Goal: Information Seeking & Learning: Learn about a topic

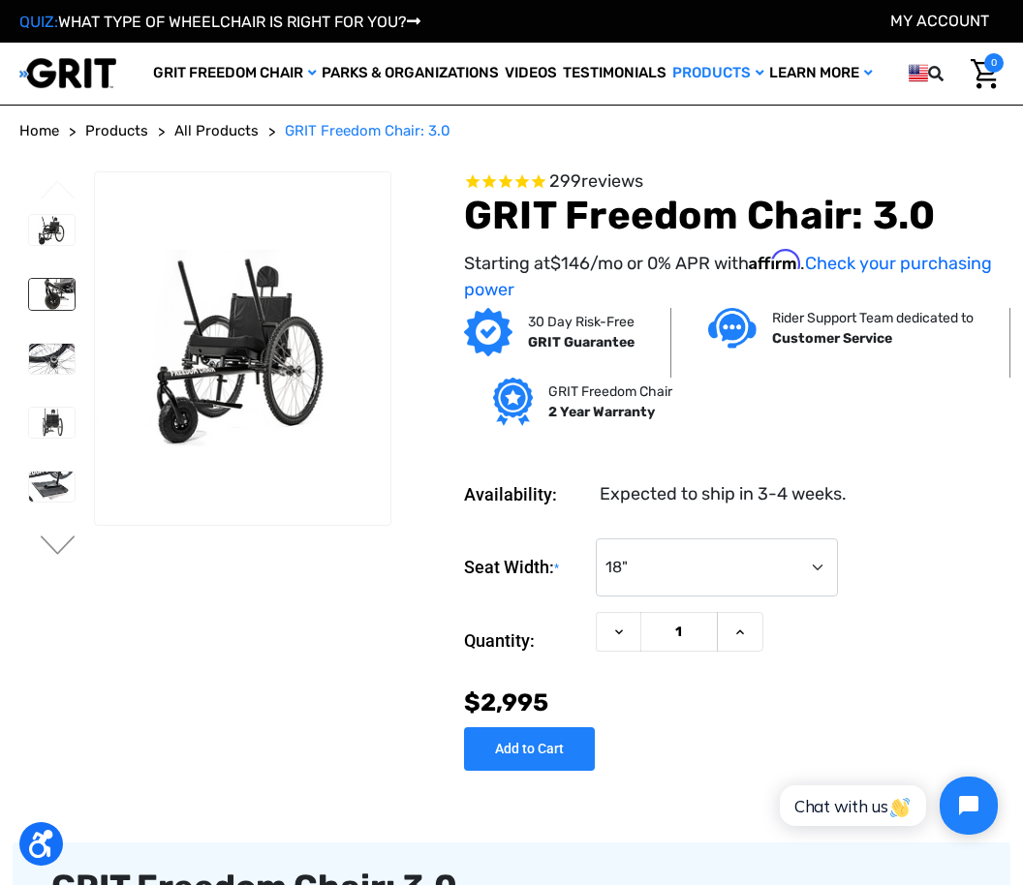
click at [29, 289] on img at bounding box center [52, 294] width 46 height 30
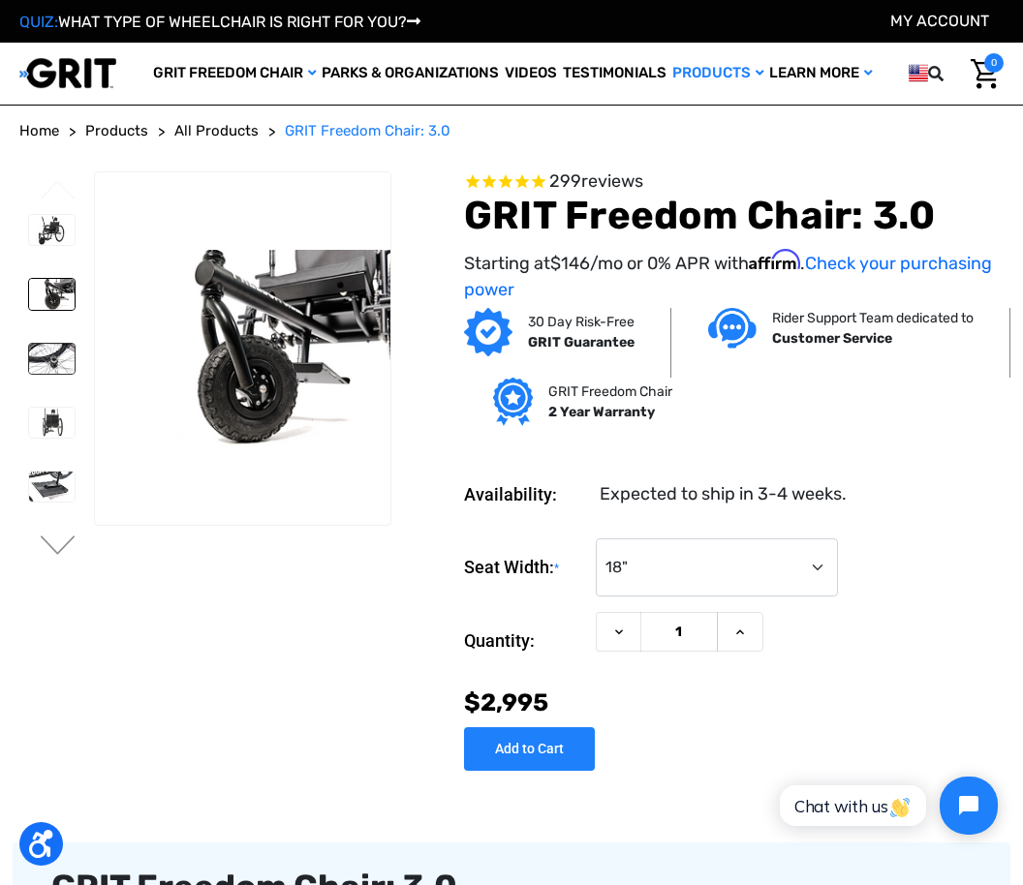
click at [29, 345] on img at bounding box center [52, 359] width 46 height 30
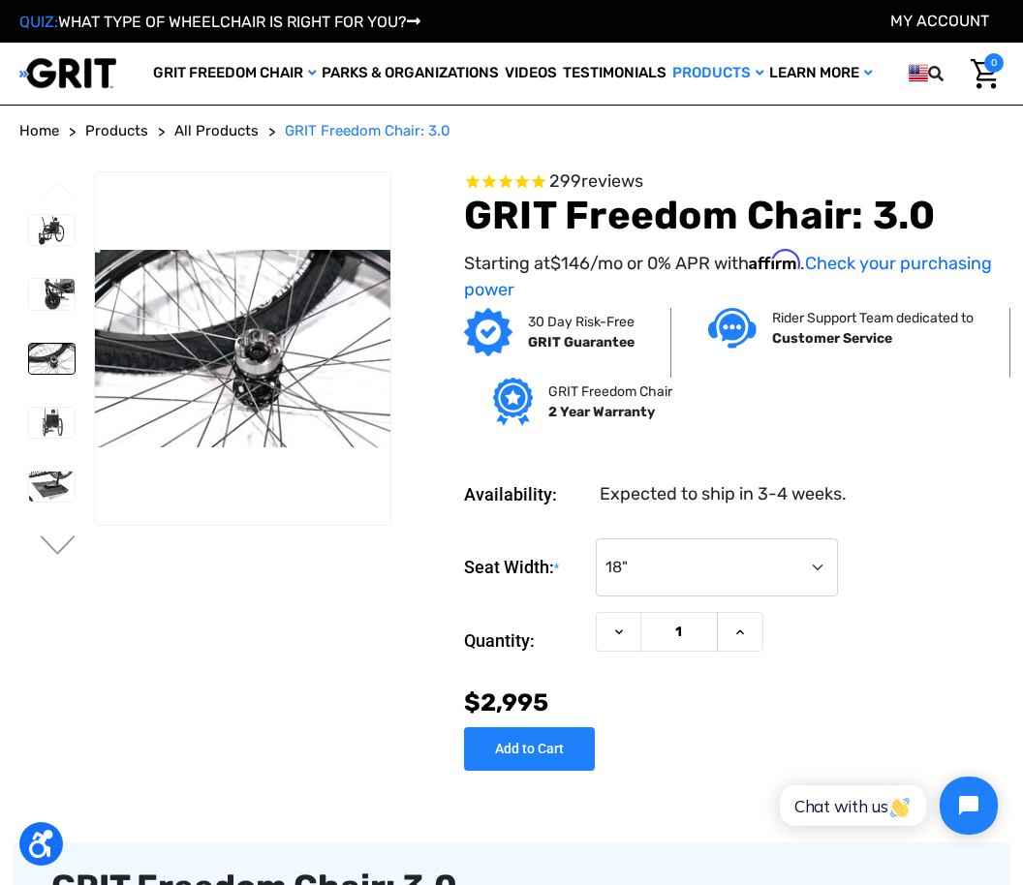
click at [32, 364] on img at bounding box center [52, 359] width 46 height 30
click at [29, 422] on img at bounding box center [52, 423] width 46 height 30
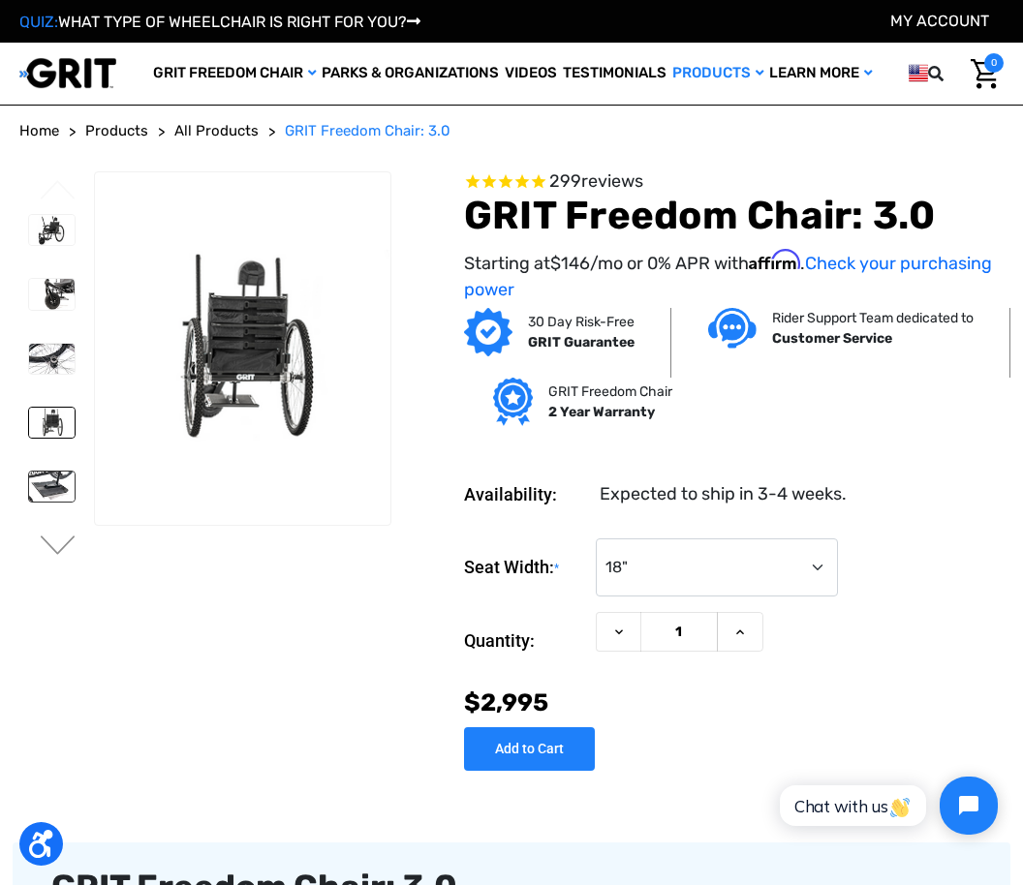
click at [28, 471] on link at bounding box center [51, 487] width 47 height 32
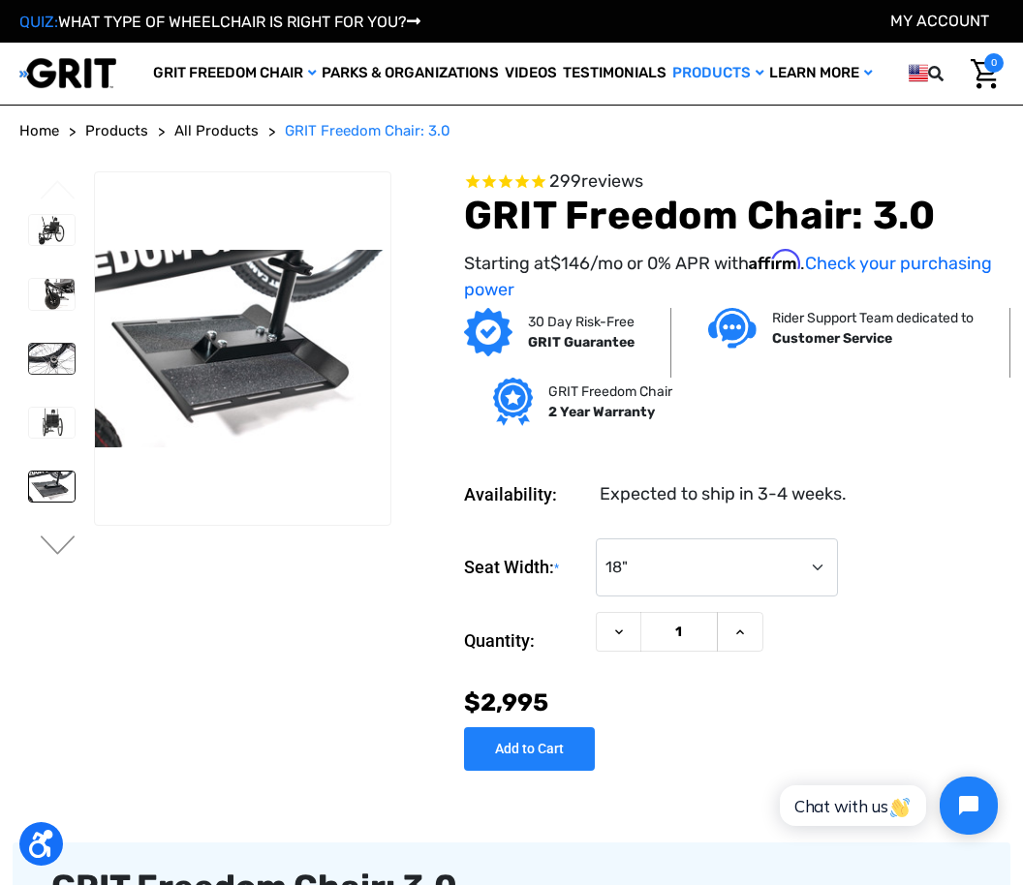
click at [29, 351] on img at bounding box center [52, 359] width 46 height 30
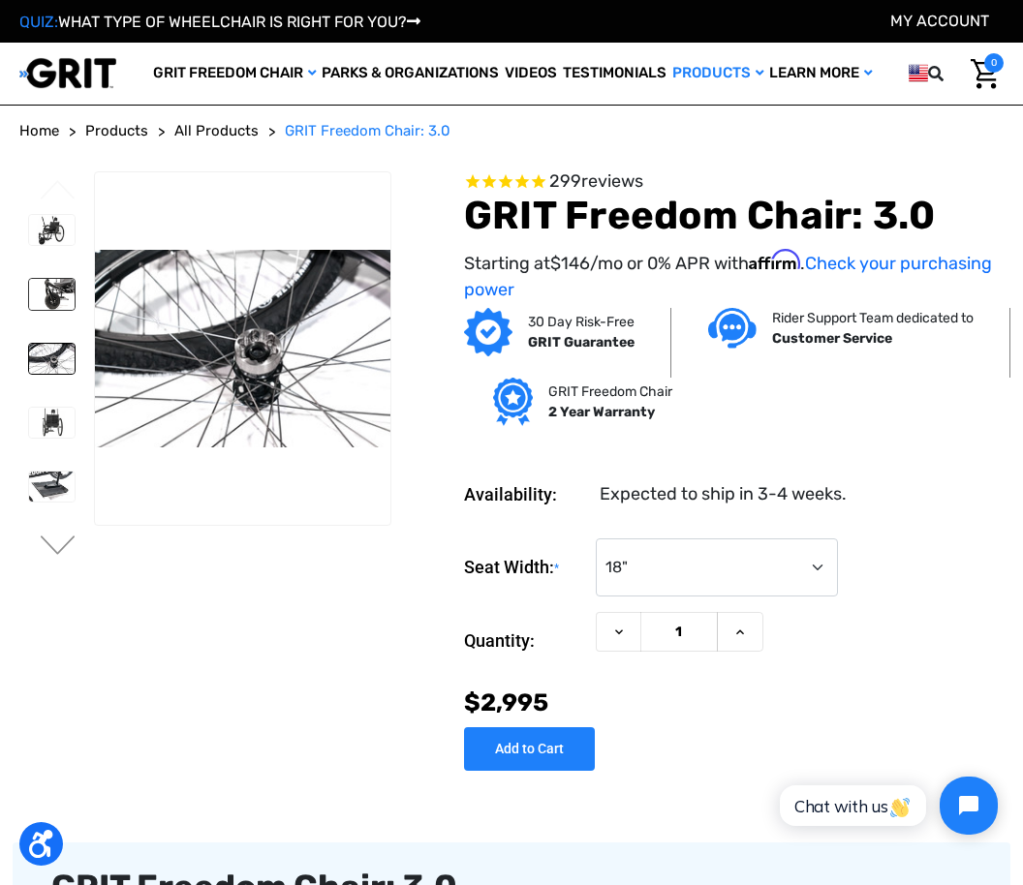
click at [29, 285] on img at bounding box center [52, 294] width 46 height 30
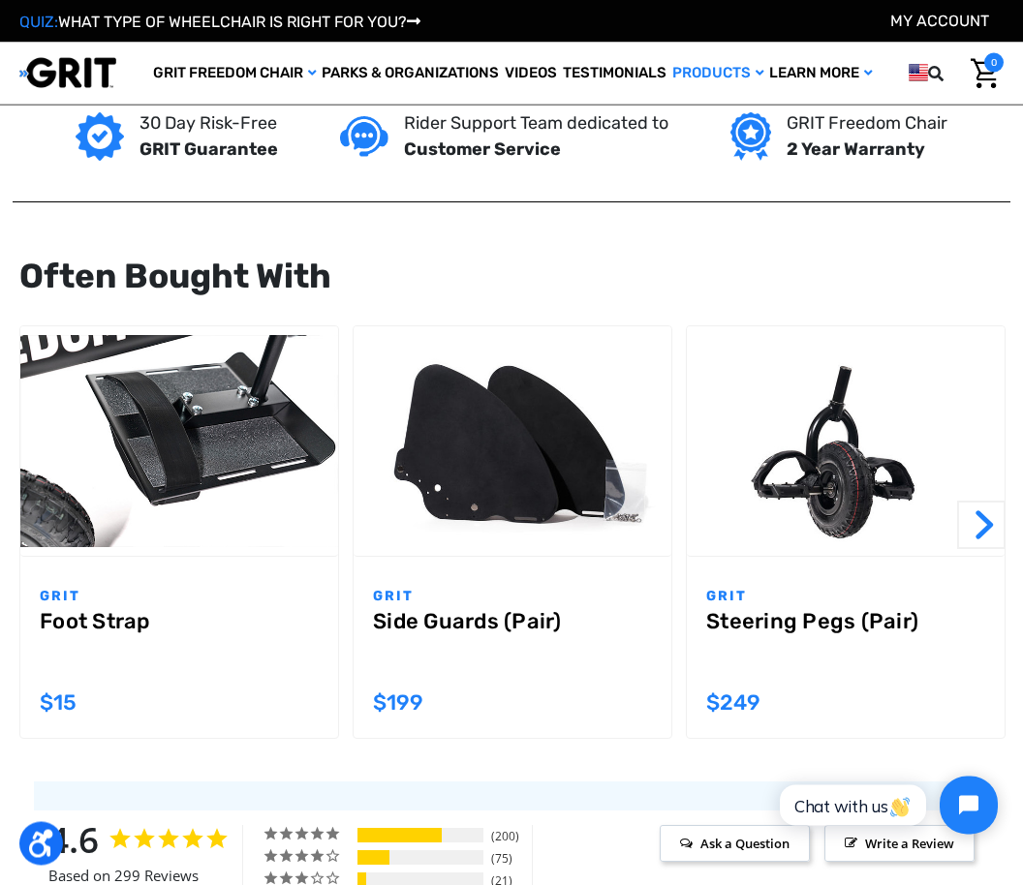
scroll to position [1442, 0]
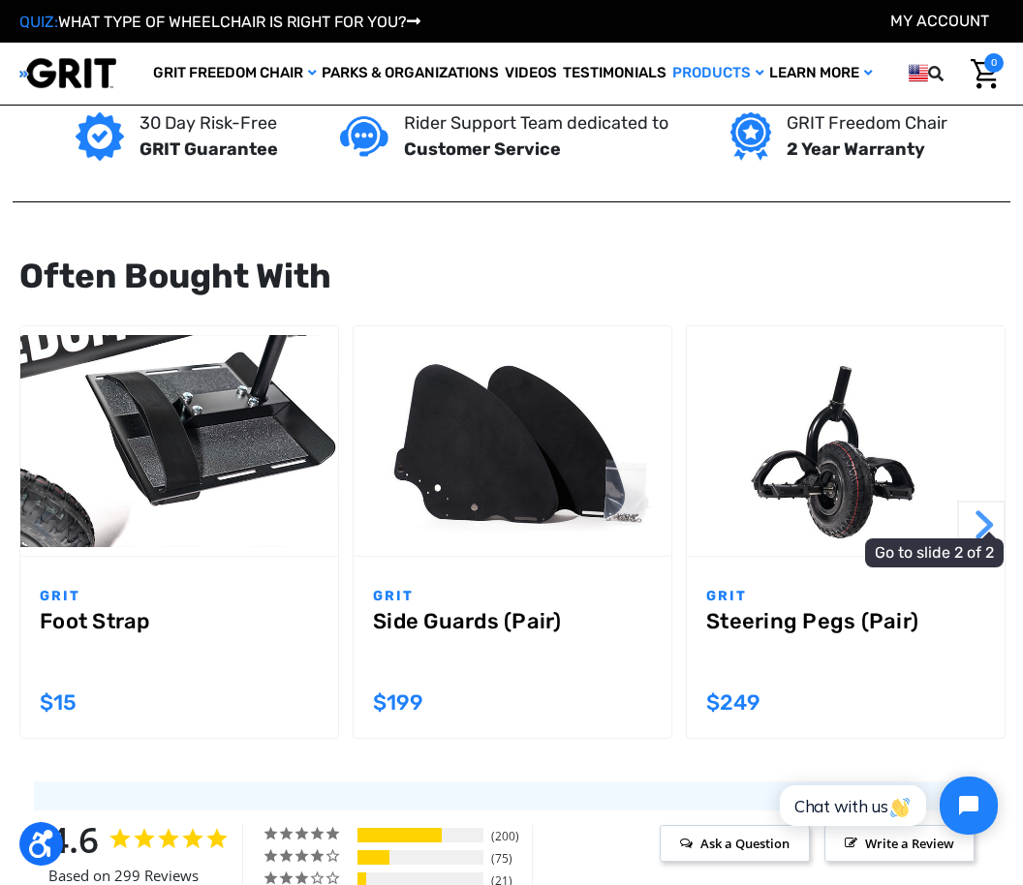
click at [988, 525] on button "Next" at bounding box center [981, 525] width 48 height 48
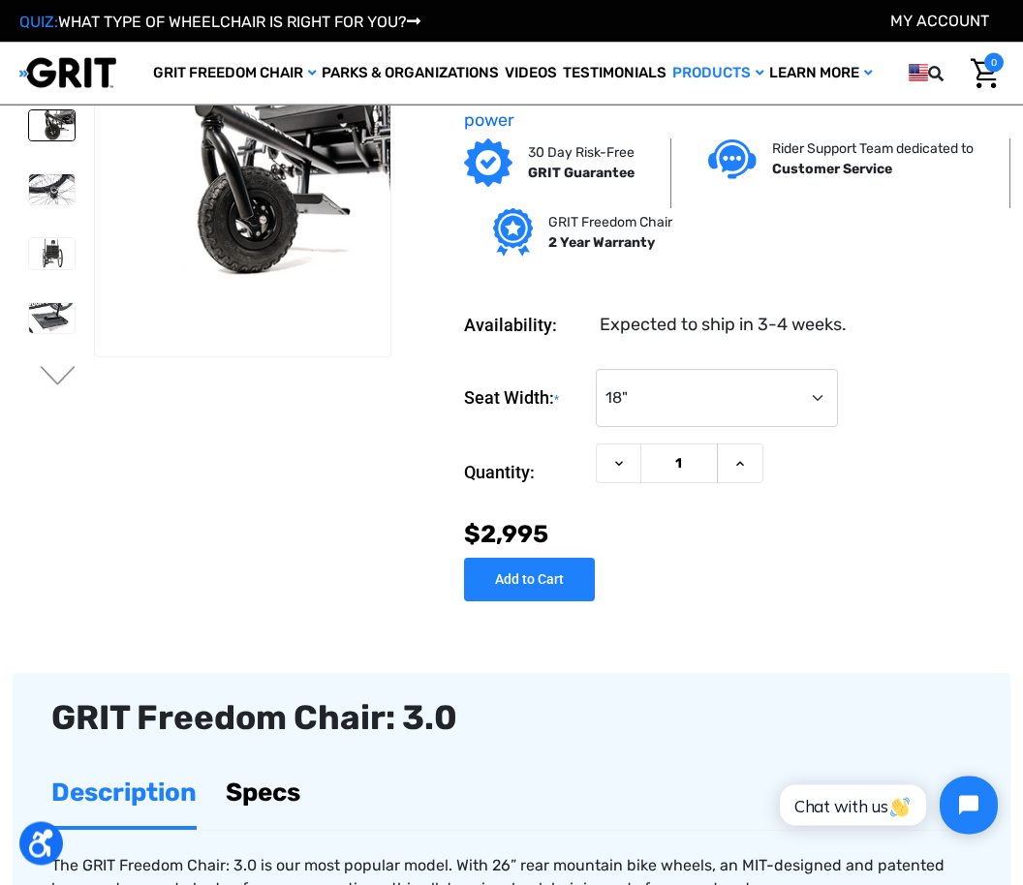
scroll to position [0, 0]
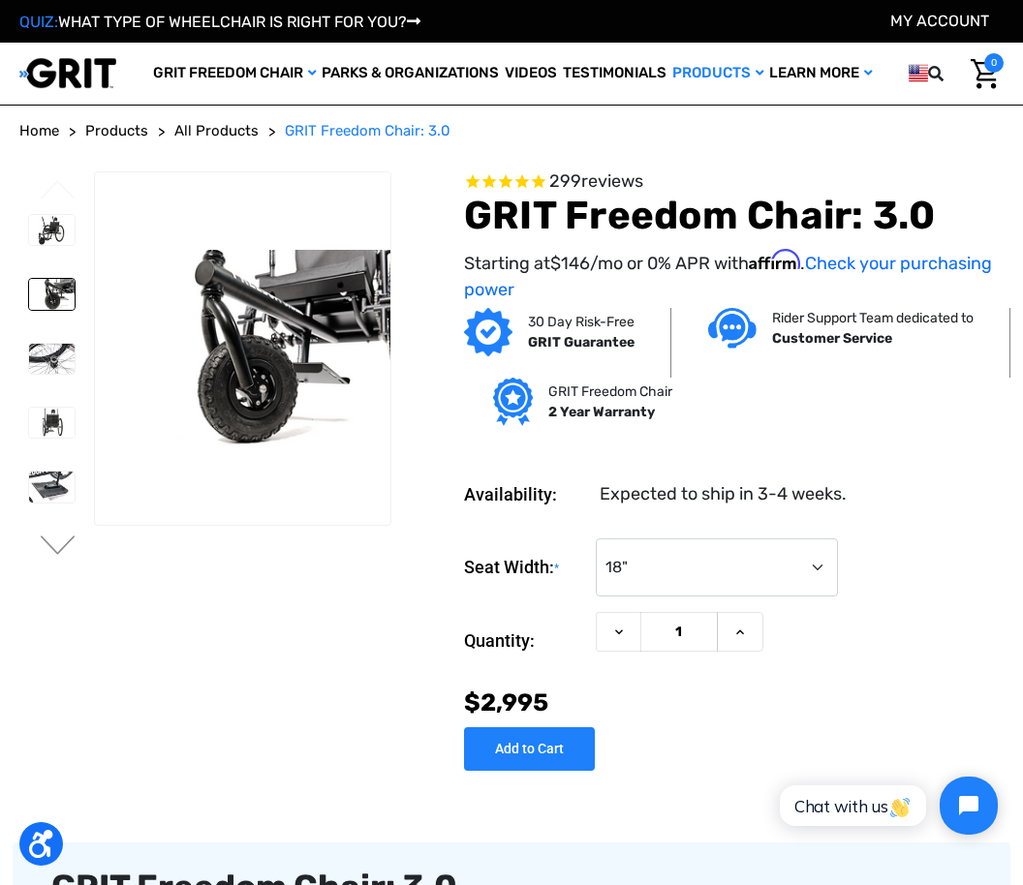
click at [600, 188] on span "reviews" at bounding box center [612, 180] width 62 height 21
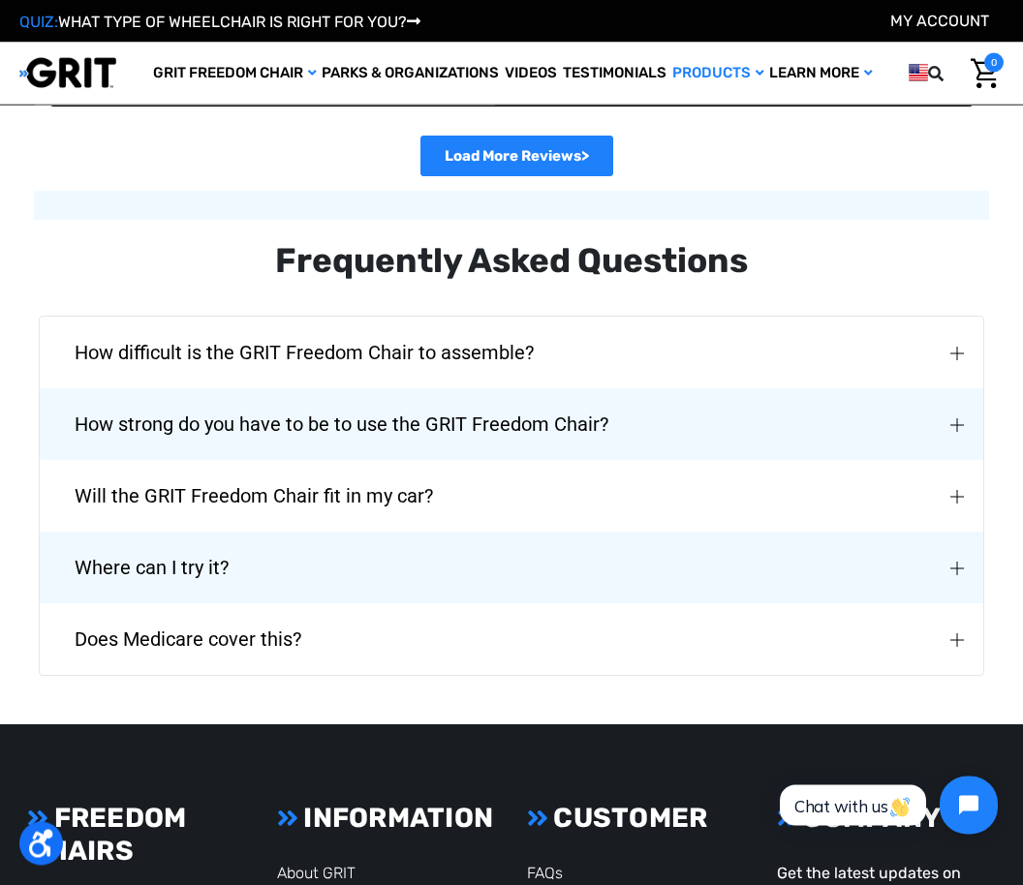
scroll to position [4029, 0]
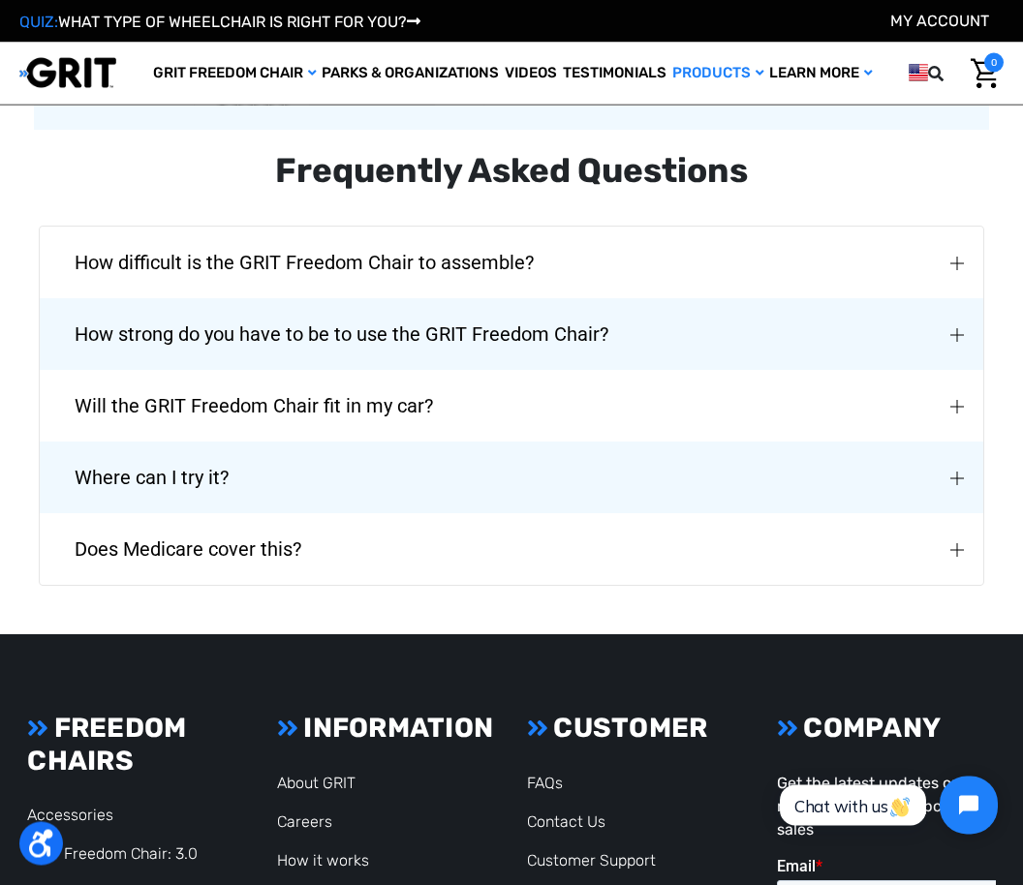
click at [953, 329] on img "How strong do you have to be to use the GRIT Freedom Chair?" at bounding box center [957, 336] width 14 height 14
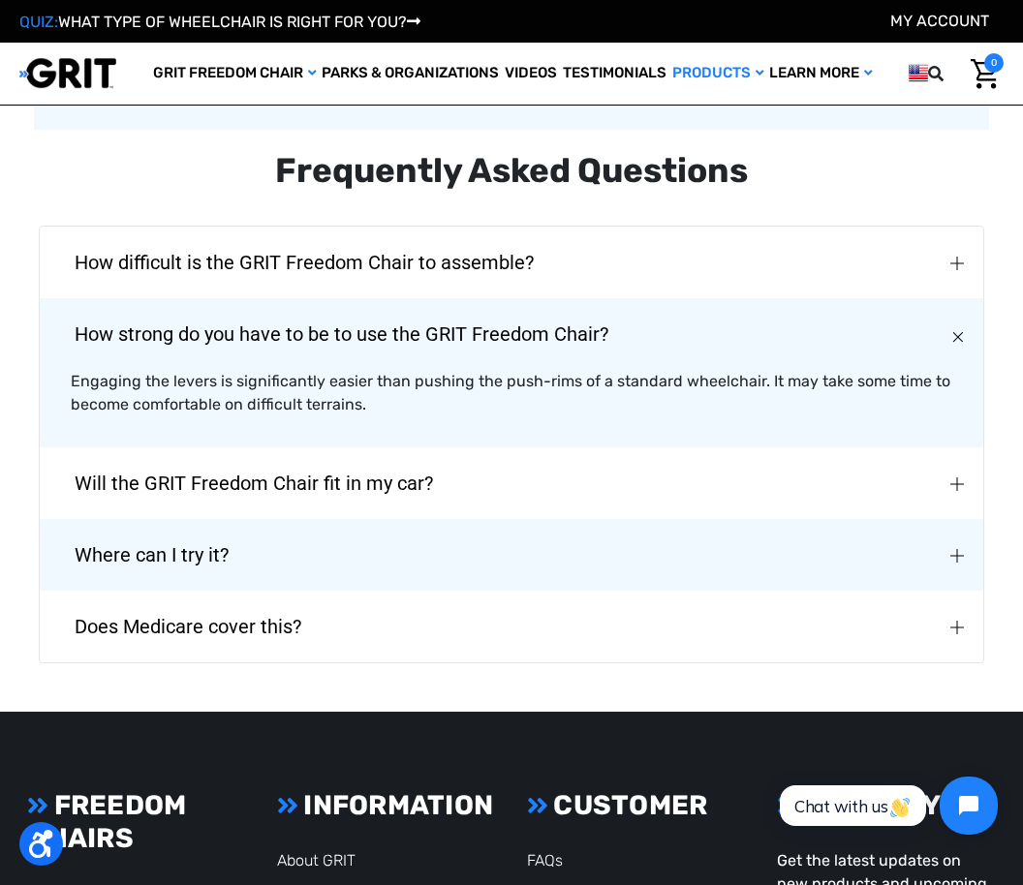
click at [955, 549] on img "Where can I try it?" at bounding box center [957, 556] width 14 height 14
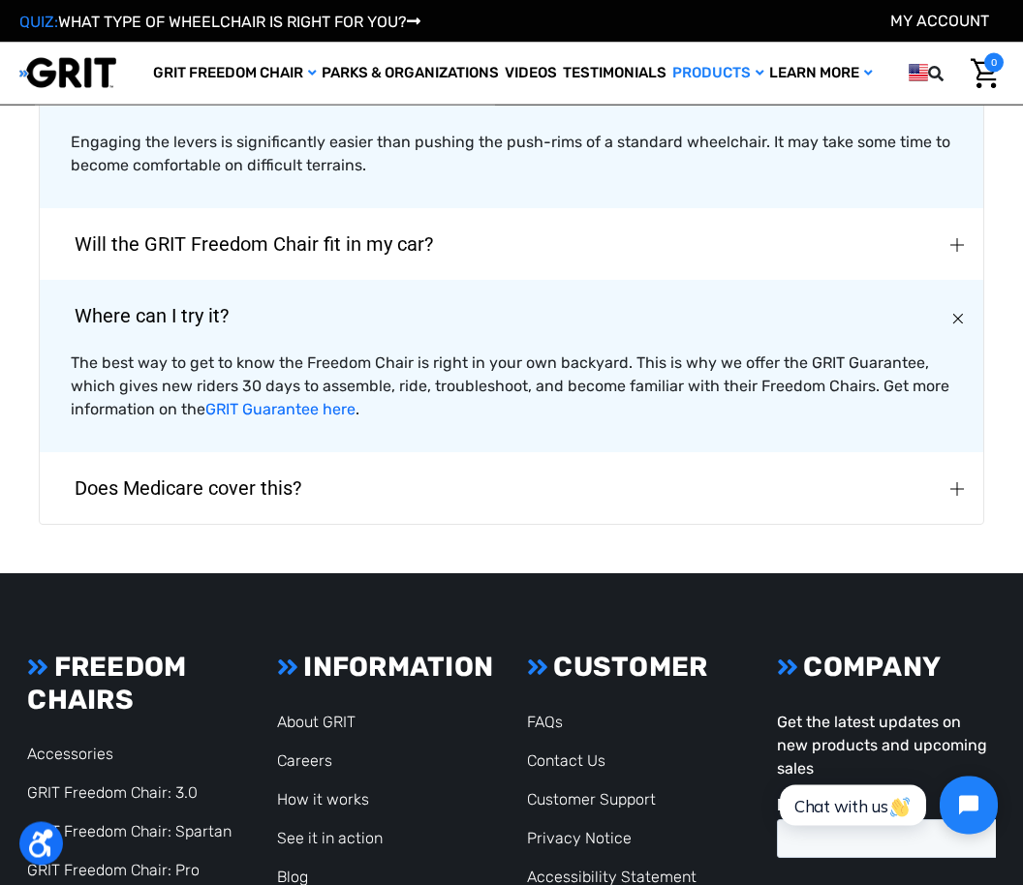
click at [957, 483] on img "Does Medicare cover this?" at bounding box center [957, 490] width 14 height 14
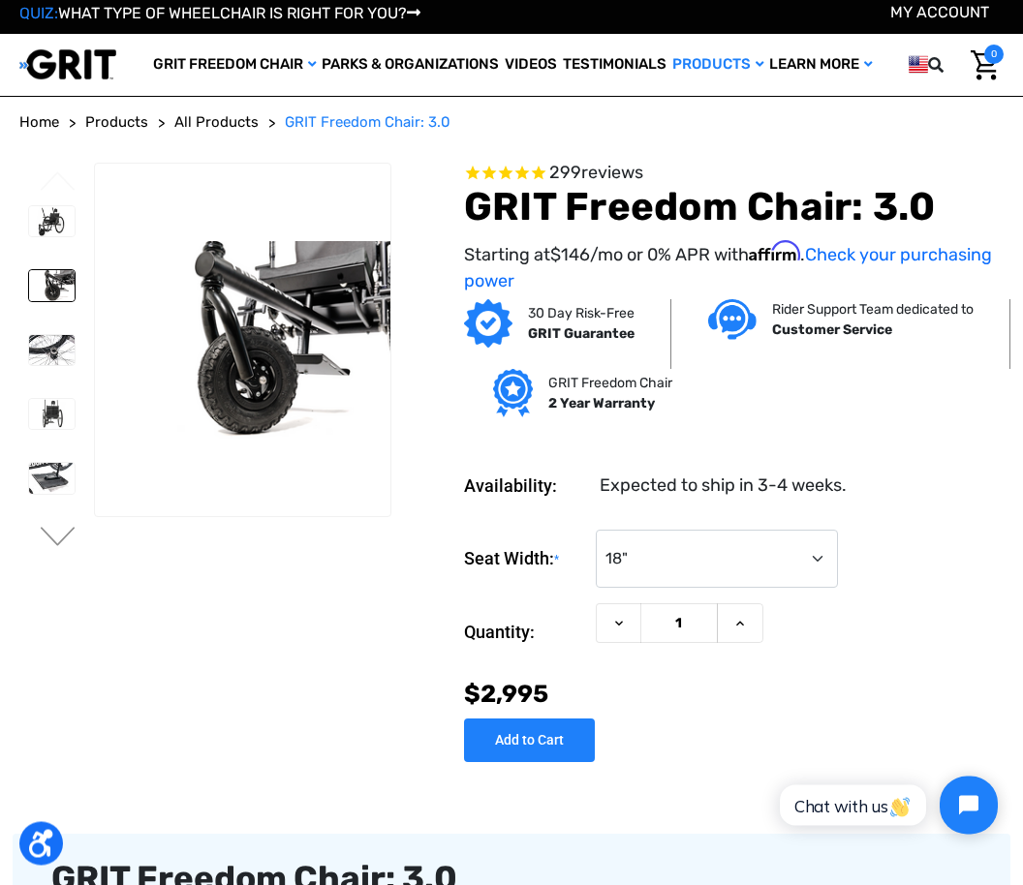
scroll to position [0, 0]
